Goal: Understand process/instructions: Learn how to perform a task or action

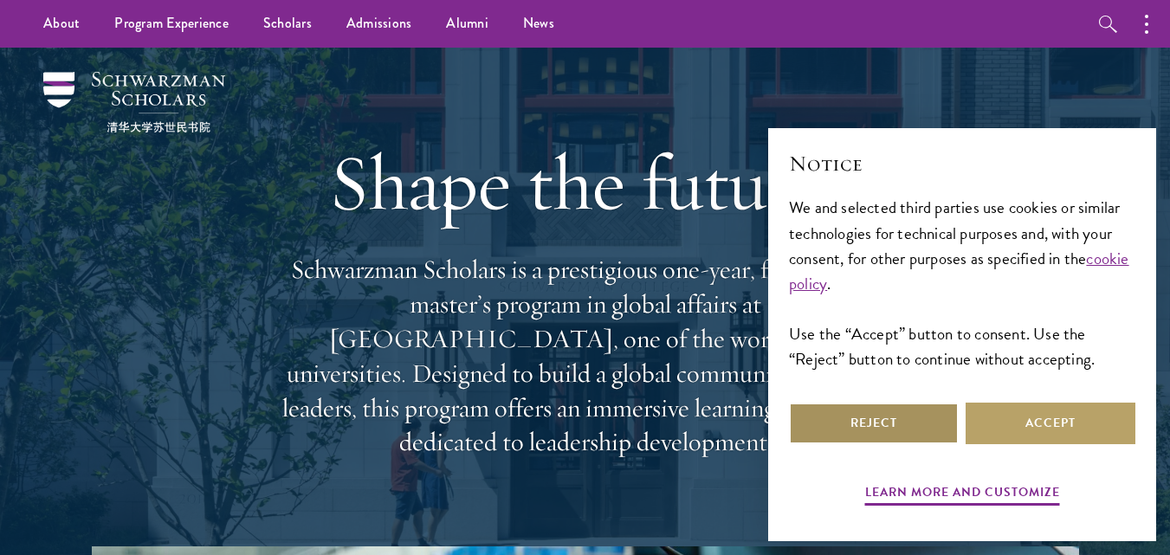
click at [907, 421] on button "Reject" at bounding box center [874, 424] width 170 height 42
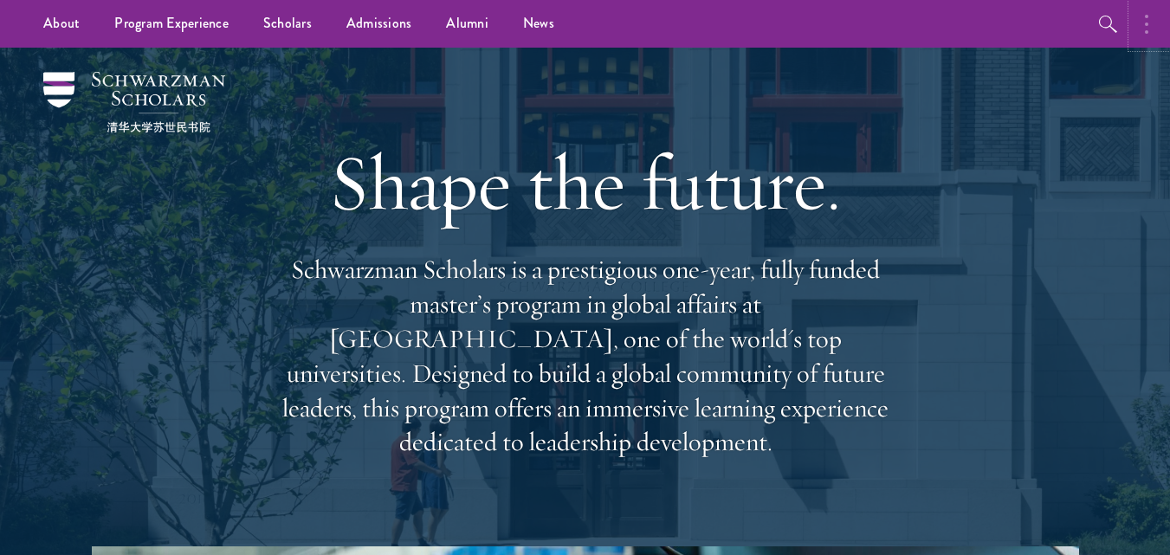
click at [1151, 23] on button "button" at bounding box center [1151, 24] width 38 height 48
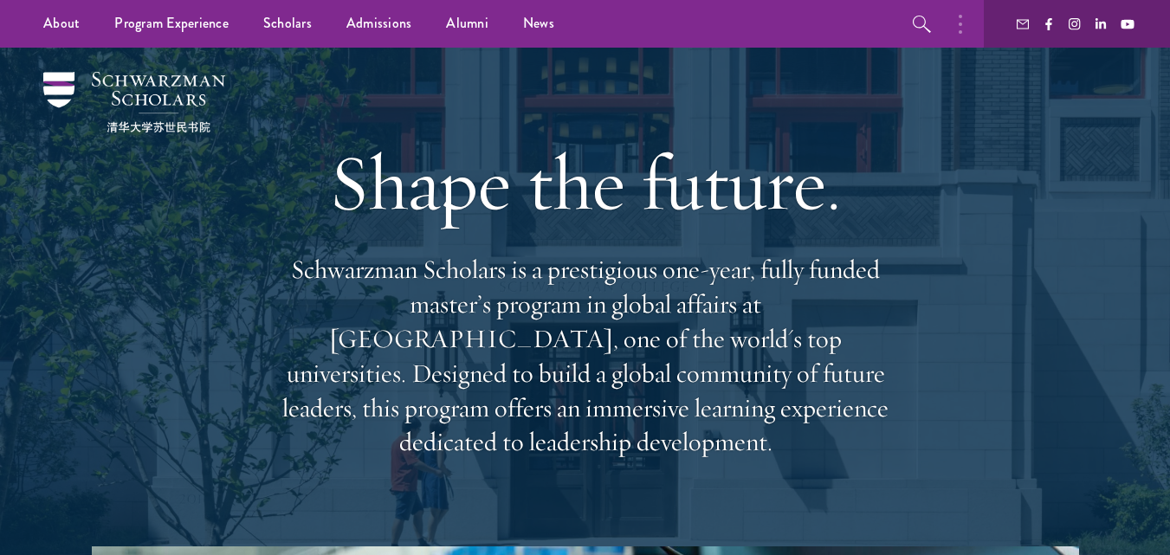
click at [1151, 23] on div at bounding box center [1077, 24] width 186 height 48
click at [947, 22] on button "button" at bounding box center [965, 24] width 38 height 48
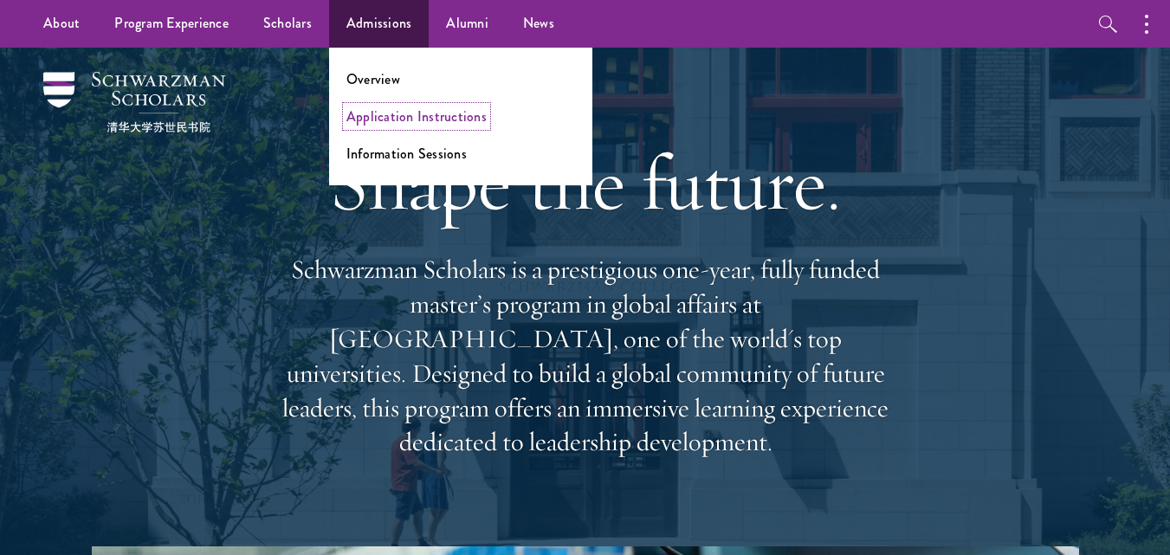
click at [389, 122] on link "Application Instructions" at bounding box center [417, 117] width 140 height 20
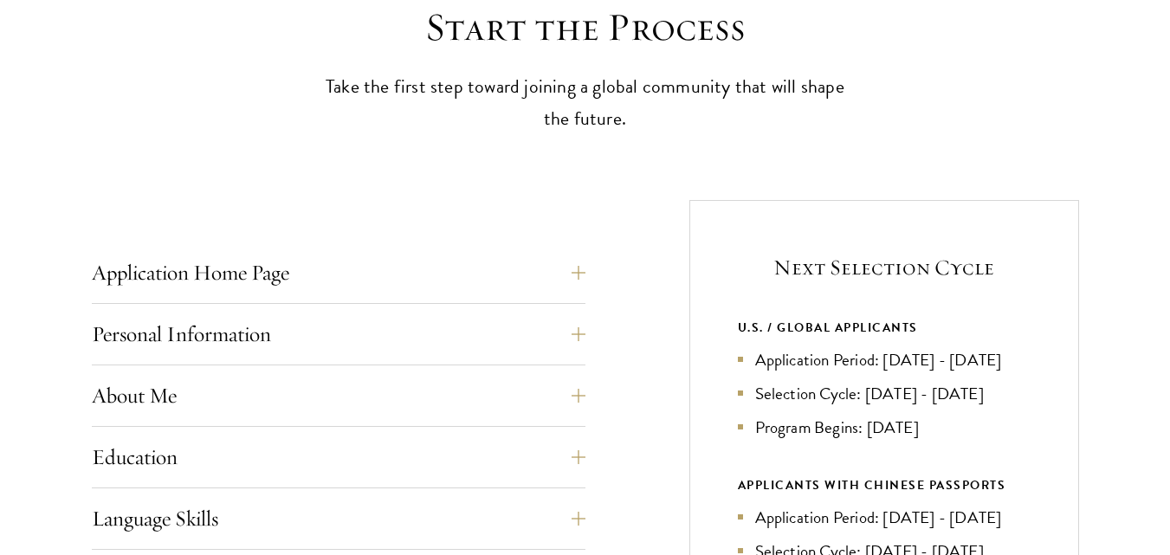
scroll to position [651, 0]
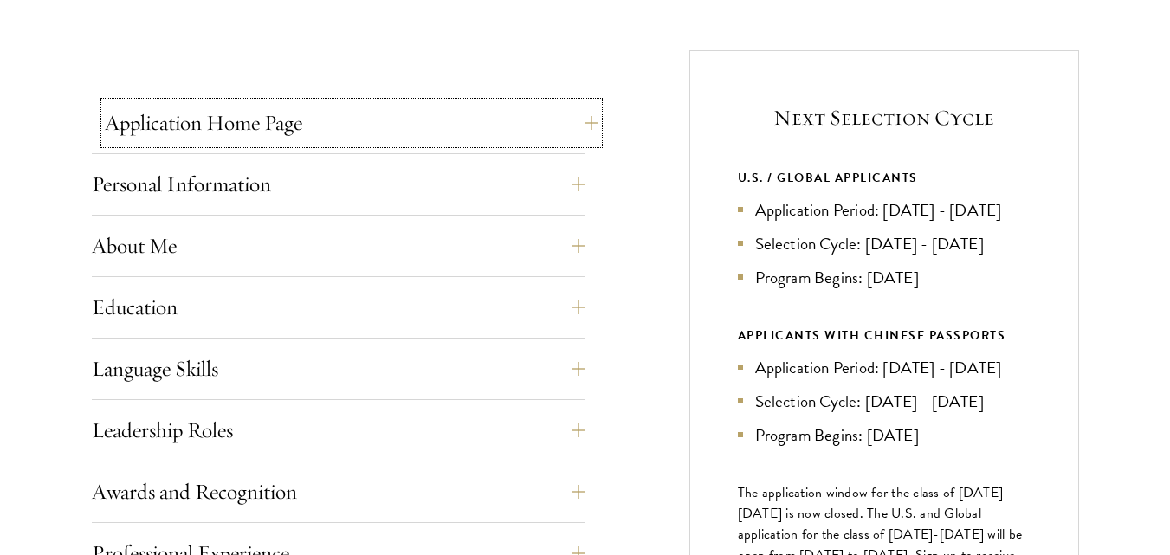
click at [585, 130] on button "Application Home Page" at bounding box center [352, 123] width 494 height 42
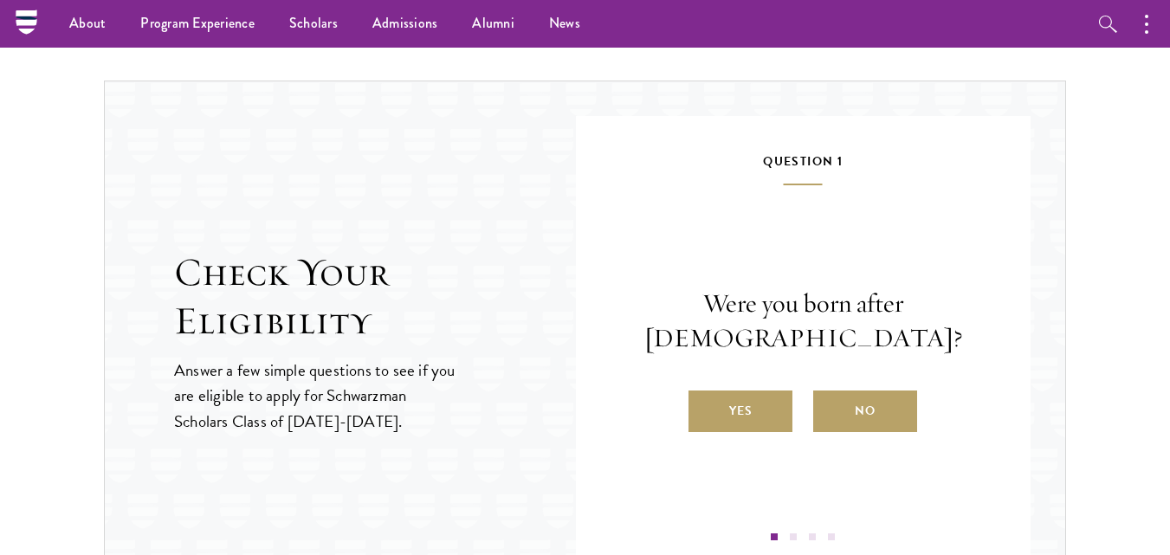
scroll to position [2567, 0]
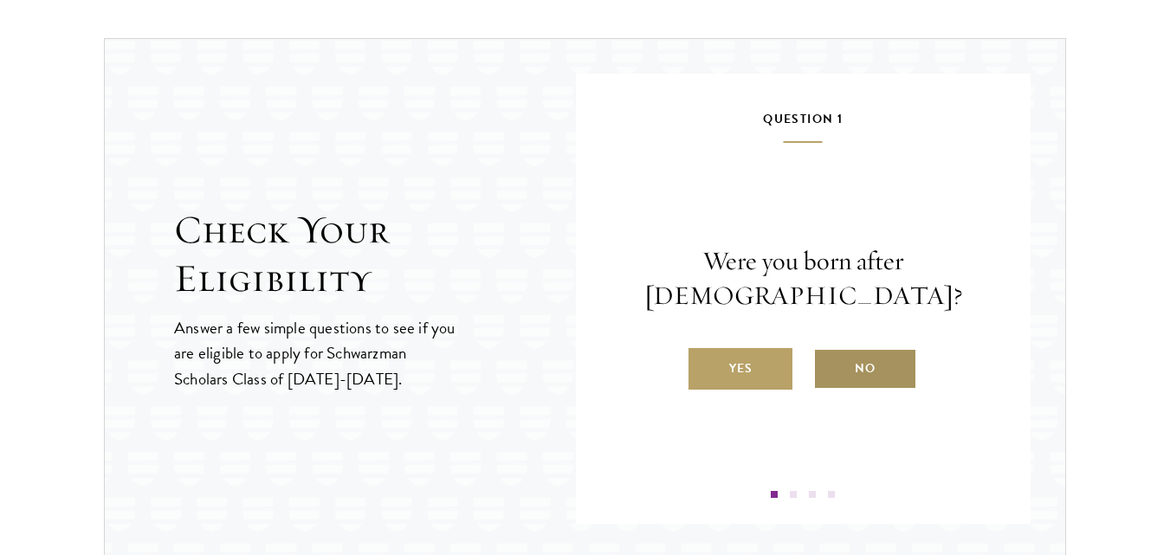
click at [854, 362] on label "No" at bounding box center [866, 369] width 104 height 42
click at [829, 362] on input "No" at bounding box center [822, 358] width 16 height 16
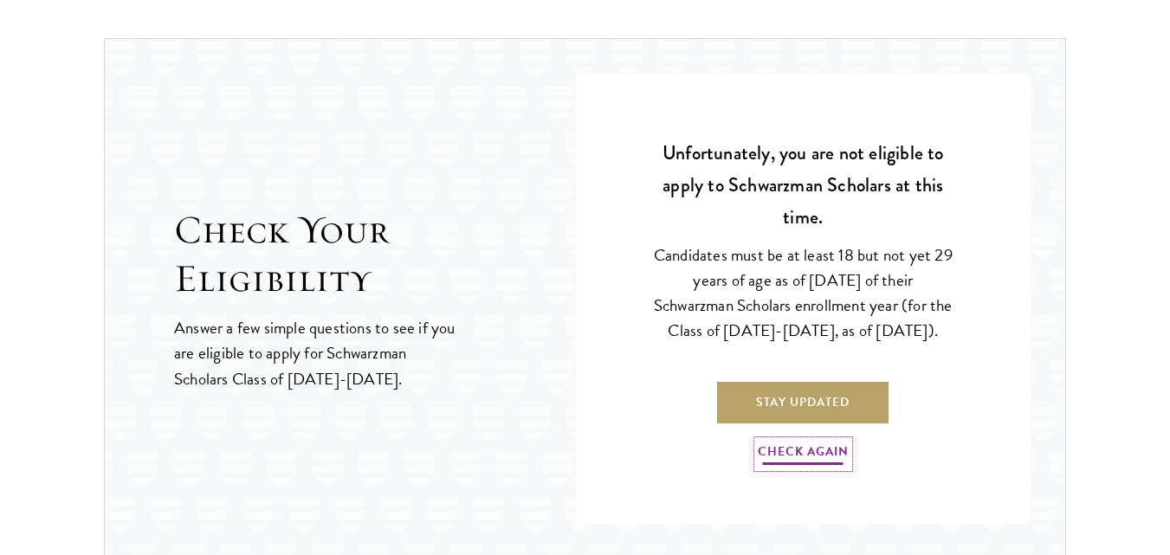
click at [809, 463] on link "Check Again" at bounding box center [803, 454] width 91 height 27
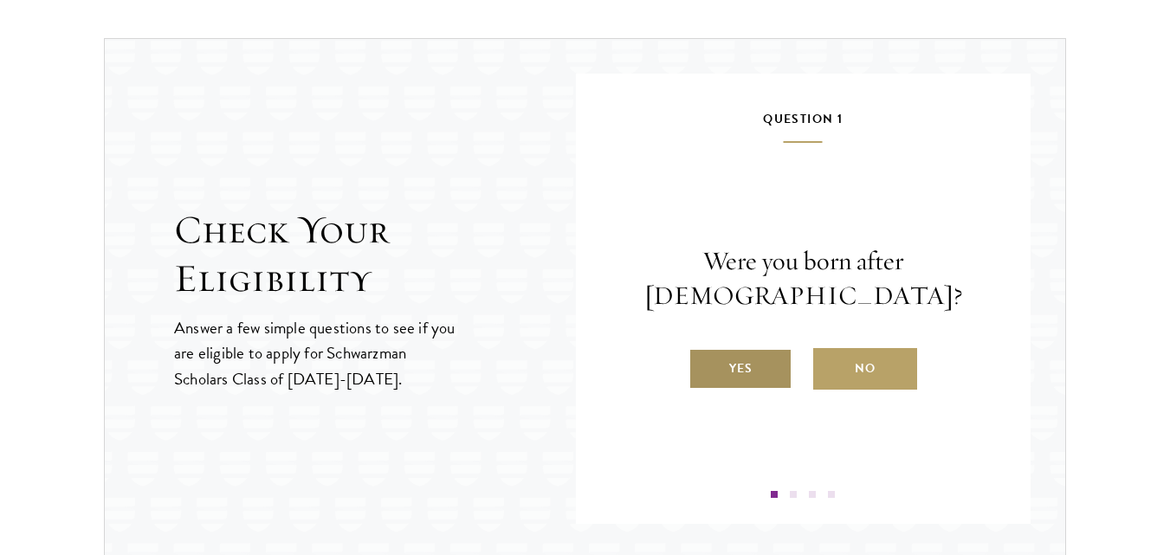
click at [749, 369] on label "Yes" at bounding box center [741, 369] width 104 height 42
click at [704, 366] on input "Yes" at bounding box center [697, 358] width 16 height 16
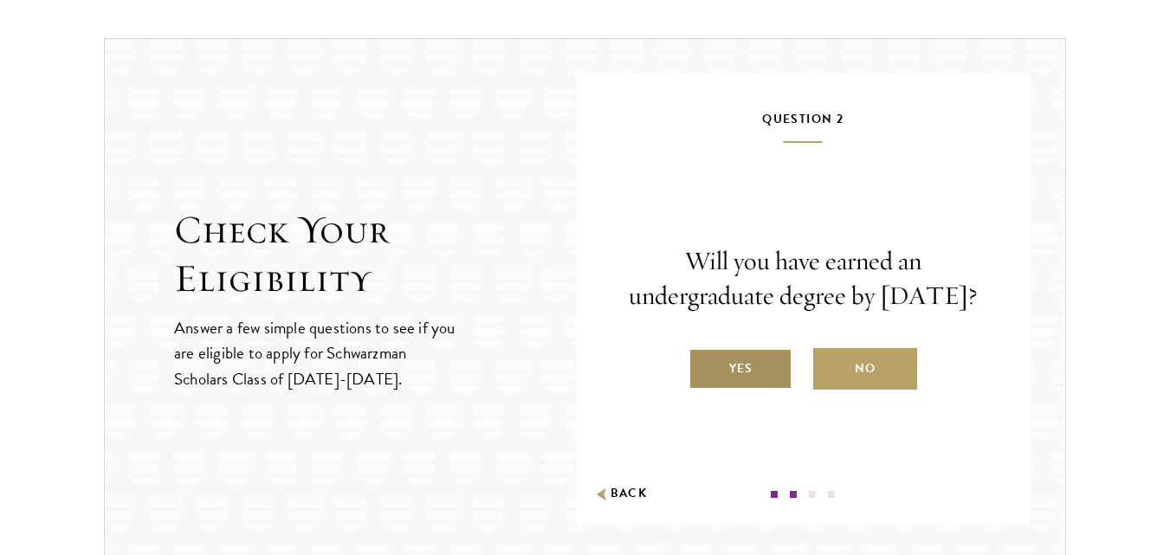
click at [725, 377] on label "Yes" at bounding box center [741, 369] width 104 height 42
click at [704, 366] on input "Yes" at bounding box center [697, 358] width 16 height 16
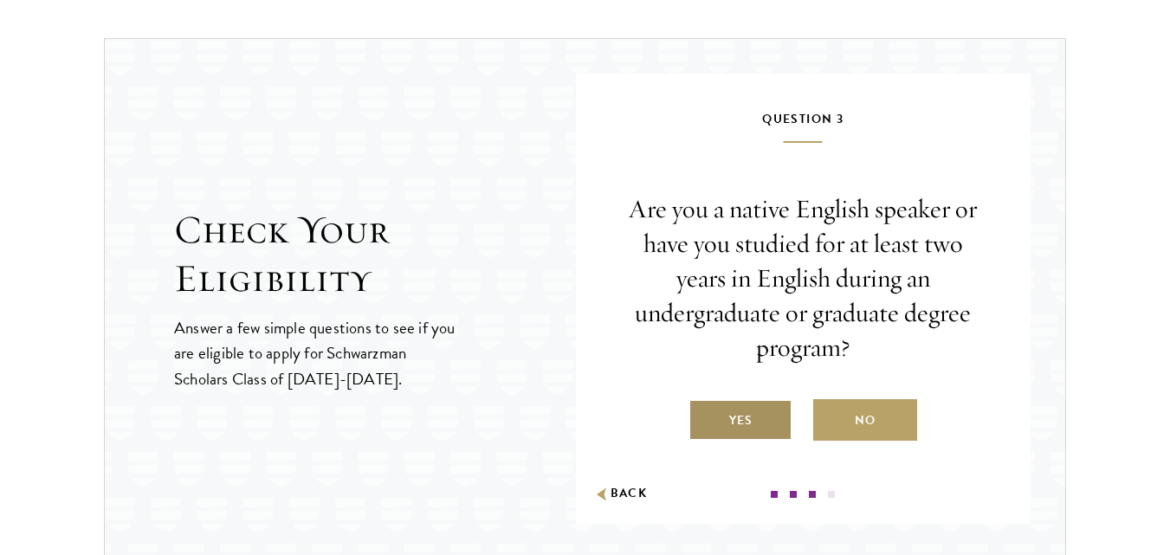
click at [740, 410] on label "Yes" at bounding box center [741, 420] width 104 height 42
click at [704, 410] on input "Yes" at bounding box center [697, 410] width 16 height 16
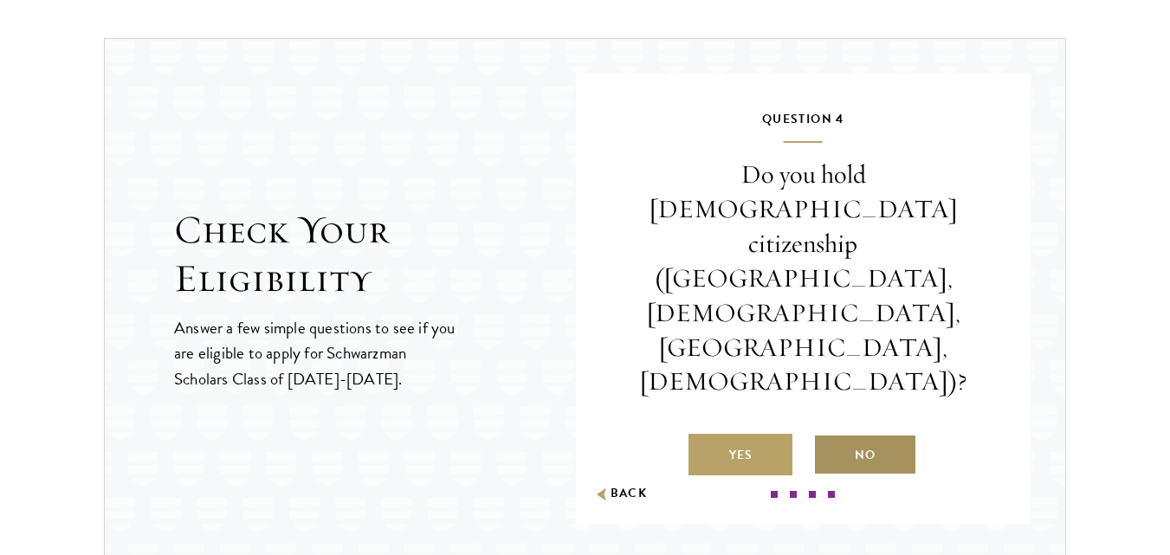
click at [846, 434] on label "No" at bounding box center [866, 455] width 104 height 42
click at [829, 437] on input "No" at bounding box center [822, 445] width 16 height 16
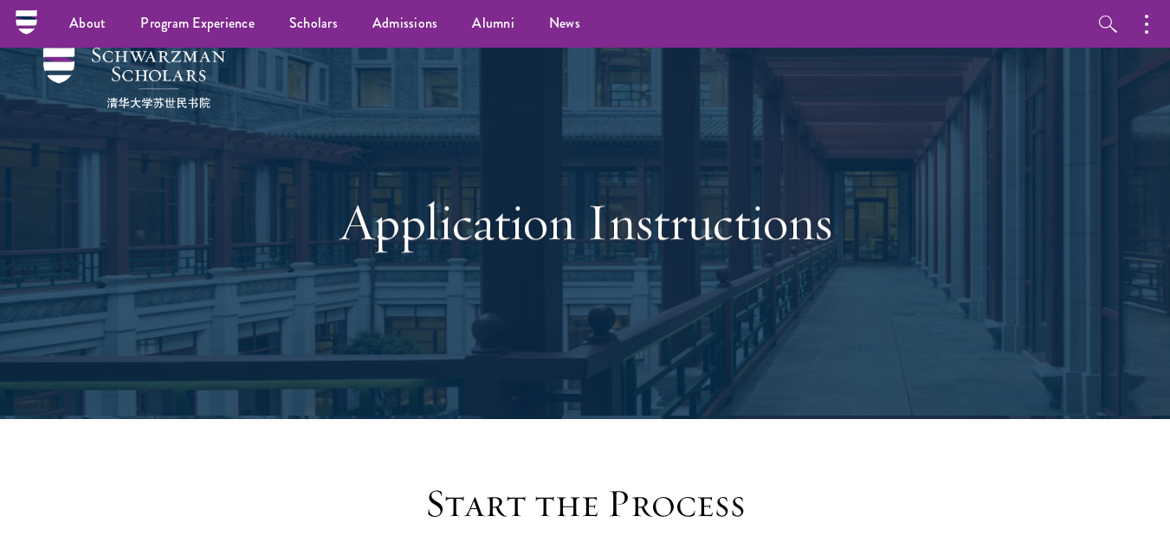
scroll to position [0, 0]
